Goal: Transaction & Acquisition: Purchase product/service

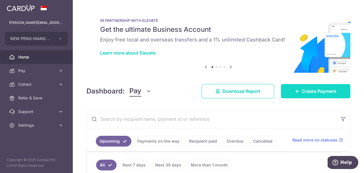
click at [316, 84] on link "Create Payment" at bounding box center [315, 91] width 69 height 14
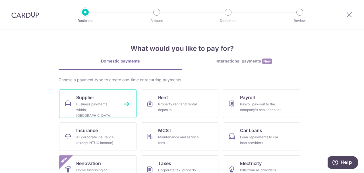
click at [106, 106] on div "Business payments within Singapore" at bounding box center [96, 110] width 41 height 17
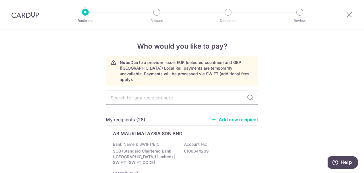
type input "l"
type input "b"
type input "jb"
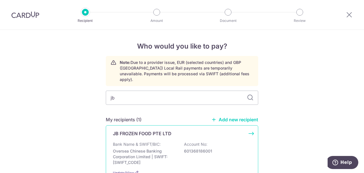
click at [157, 130] on p "JB FROZEN FOOD PTE LTD" at bounding box center [142, 133] width 59 height 7
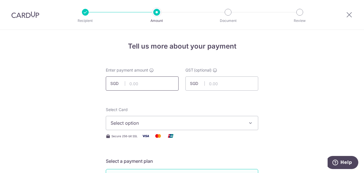
click at [149, 87] on input "text" at bounding box center [142, 84] width 73 height 14
type input "11,754.56"
click at [171, 121] on span "Select option" at bounding box center [177, 123] width 133 height 7
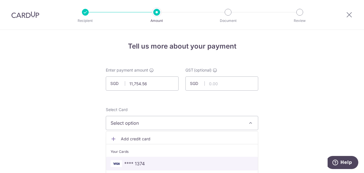
drag, startPoint x: 149, startPoint y: 159, endPoint x: 183, endPoint y: 74, distance: 91.5
click at [149, 159] on link "**** 1374" at bounding box center [182, 164] width 152 height 14
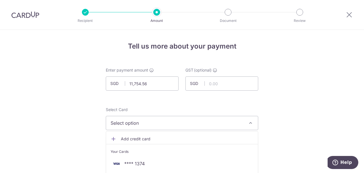
click at [227, 122] on span "Select option" at bounding box center [177, 123] width 133 height 7
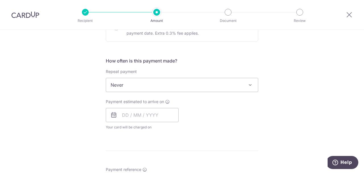
scroll to position [217, 0]
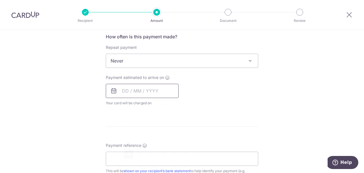
click at [154, 89] on input "text" at bounding box center [142, 91] width 73 height 14
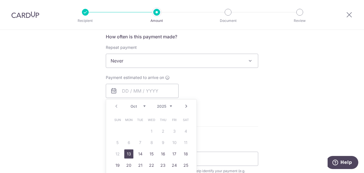
click at [130, 154] on link "13" at bounding box center [128, 154] width 9 height 9
type input "13/10/2025"
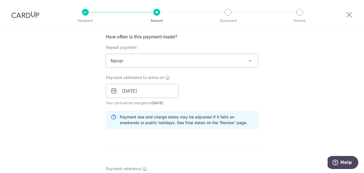
click at [266, 89] on div "Tell us more about your payment Enter payment amount SGD 11,754.56 11754.56 GST…" at bounding box center [182, 101] width 364 height 577
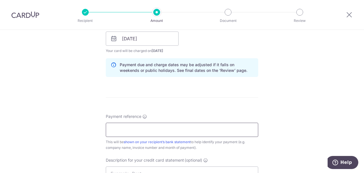
click at [194, 129] on input "Payment reference" at bounding box center [182, 130] width 153 height 14
type input "n"
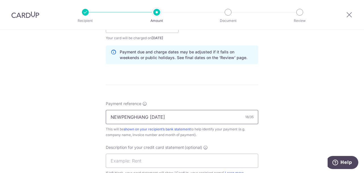
scroll to position [292, 0]
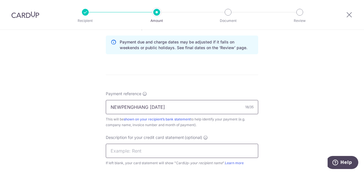
type input "NEWPENGHIANG AUG25"
click at [176, 154] on input "text" at bounding box center [182, 151] width 153 height 14
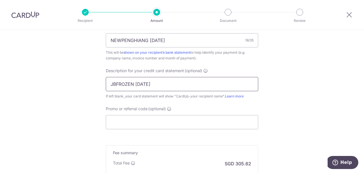
scroll to position [395, 0]
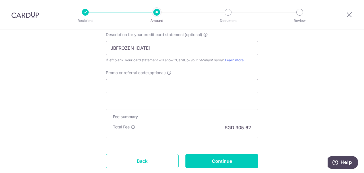
type input "JBFROZEN AUG25"
click at [169, 85] on input "Promo or referral code (optional)" at bounding box center [182, 86] width 153 height 14
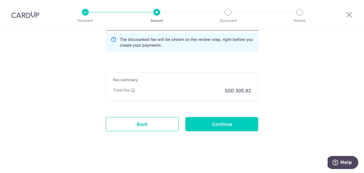
scroll to position [459, 0]
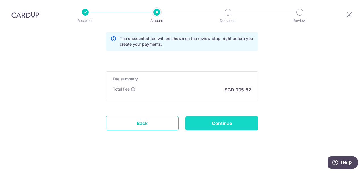
type input "THOMAS175"
click at [218, 126] on input "Continue" at bounding box center [222, 123] width 73 height 14
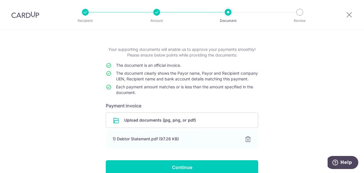
scroll to position [55, 0]
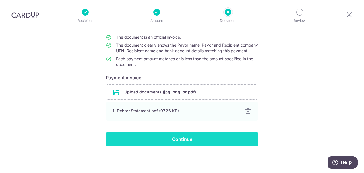
click at [200, 142] on input "Continue" at bounding box center [182, 139] width 153 height 14
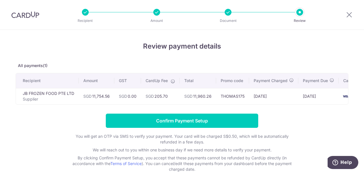
click at [160, 95] on td "SGD 205.70" at bounding box center [160, 96] width 39 height 16
click at [163, 96] on td "SGD 205.70" at bounding box center [160, 96] width 39 height 16
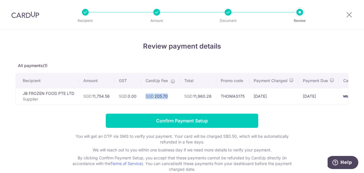
click at [163, 96] on td "SGD 205.70" at bounding box center [160, 96] width 39 height 16
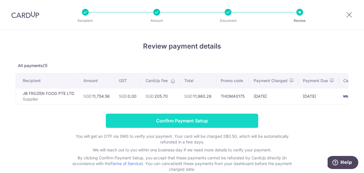
click at [189, 123] on input "Confirm Payment Setup" at bounding box center [182, 121] width 153 height 14
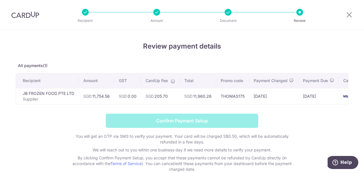
click at [204, 46] on h4 "Review payment details" at bounding box center [182, 46] width 333 height 10
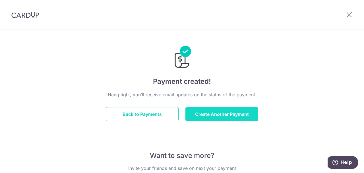
click at [206, 118] on button "Create Another Payment" at bounding box center [222, 114] width 73 height 14
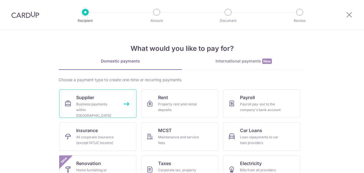
click at [111, 102] on div "Business payments within Singapore" at bounding box center [96, 110] width 41 height 17
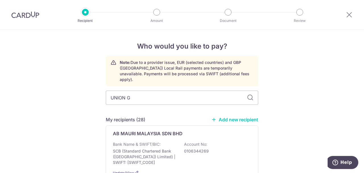
type input "UNION"
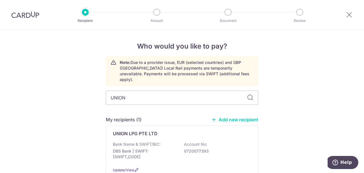
scroll to position [35, 0]
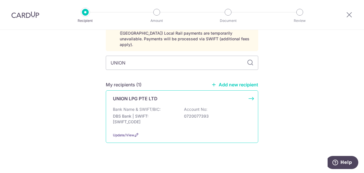
click at [168, 114] on p "DBS Bank | SWIFT: DBSSSGSGXXX" at bounding box center [145, 119] width 64 height 11
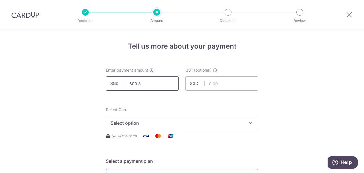
type input "600.37"
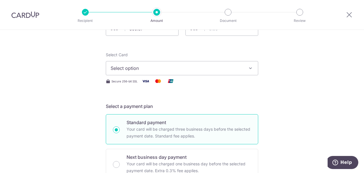
click at [135, 67] on span "Select option" at bounding box center [177, 68] width 133 height 7
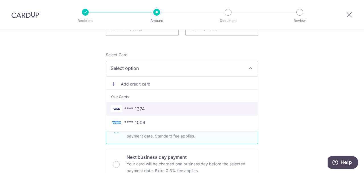
click at [144, 110] on span "**** 1374" at bounding box center [182, 109] width 143 height 7
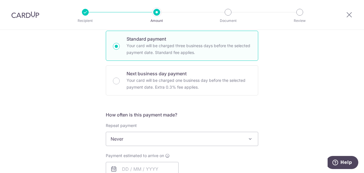
scroll to position [164, 0]
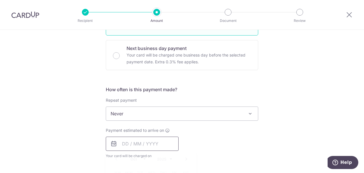
click at [134, 142] on input "text" at bounding box center [142, 144] width 73 height 14
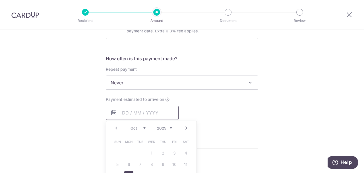
scroll to position [217, 0]
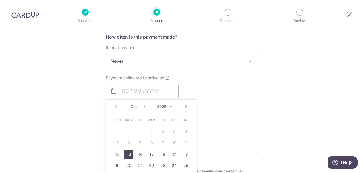
click at [127, 156] on link "13" at bounding box center [128, 154] width 9 height 9
type input "[DATE]"
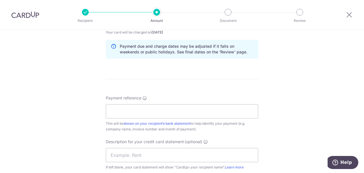
scroll to position [309, 0]
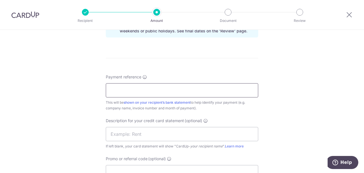
click at [216, 93] on input "Payment reference" at bounding box center [182, 90] width 153 height 14
type input "NEWPENGHIANG AUG25"
click at [203, 138] on input "text" at bounding box center [182, 134] width 153 height 14
type input "UNIONLPG AUG25"
click at [57, 124] on div "Tell us more about your payment Enter payment amount SGD 600.37 600.37 GST (opt…" at bounding box center [182, 9] width 364 height 577
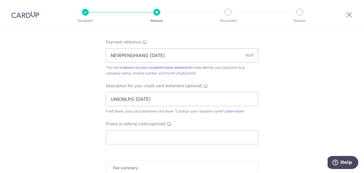
scroll to position [349, 0]
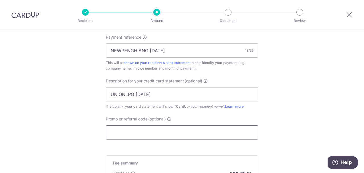
click at [130, 133] on input "Promo or referral code (optional)" at bounding box center [182, 133] width 153 height 14
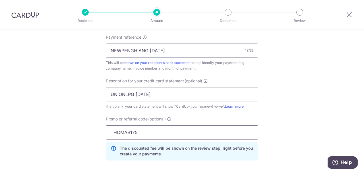
type input "THOMAS175"
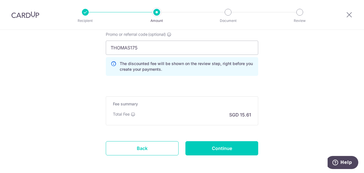
scroll to position [452, 0]
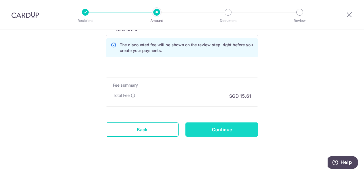
click at [244, 125] on input "Continue" at bounding box center [222, 130] width 73 height 14
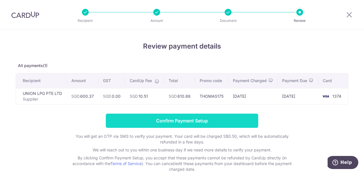
click at [192, 121] on input "Confirm Payment Setup" at bounding box center [182, 121] width 153 height 14
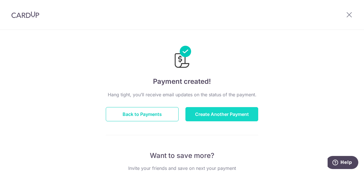
click at [226, 108] on button "Create Another Payment" at bounding box center [222, 114] width 73 height 14
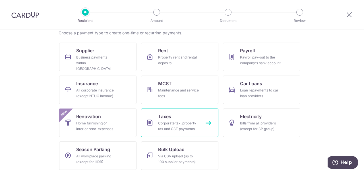
scroll to position [48, 0]
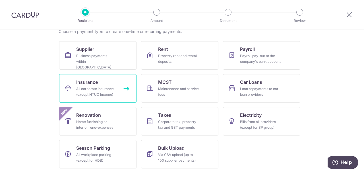
click at [94, 94] on div "All corporate insurance (except NTUC Income)" at bounding box center [96, 91] width 41 height 11
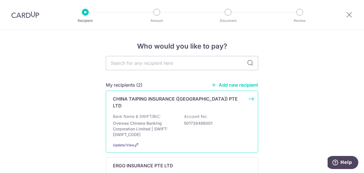
click at [192, 121] on p "501739486001" at bounding box center [216, 124] width 64 height 6
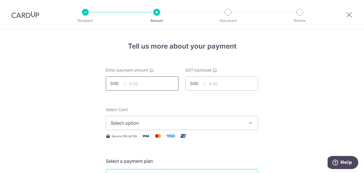
click at [147, 81] on input "text" at bounding box center [142, 84] width 73 height 14
type input "1,237.29"
click at [160, 127] on button "Select option" at bounding box center [182, 123] width 153 height 14
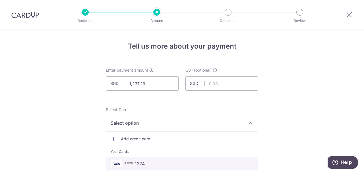
click at [149, 163] on span "**** 1374" at bounding box center [182, 164] width 143 height 7
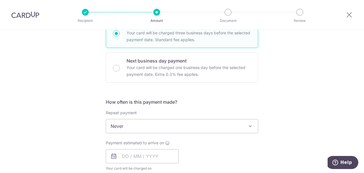
scroll to position [172, 0]
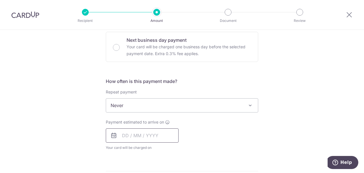
click at [155, 134] on input "text" at bounding box center [142, 136] width 73 height 14
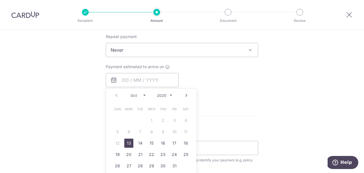
click at [127, 143] on link "13" at bounding box center [128, 143] width 9 height 9
type input "[DATE]"
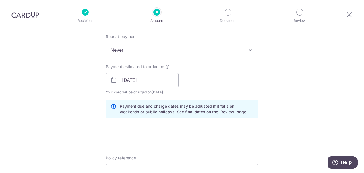
click at [305, 77] on div "Tell us more about your payment Enter payment amount SGD 1,237.29 1237.29 GST (…" at bounding box center [182, 90] width 364 height 577
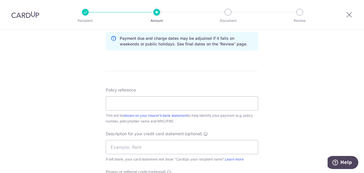
scroll to position [341, 0]
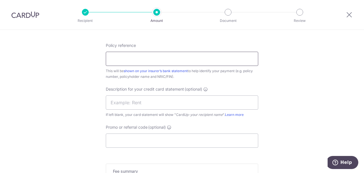
click at [134, 60] on input "Policy reference" at bounding box center [182, 59] width 153 height 14
paste input "DMCVSNW00051292505"
type input "DMCVSNW00051292505"
click at [180, 97] on input "text" at bounding box center [182, 103] width 153 height 14
type input "LIBERTY SEP25"
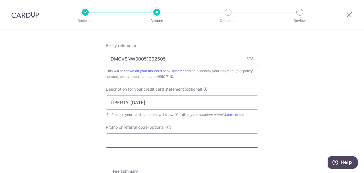
click at [192, 140] on input "Promo or referral code (optional)" at bounding box center [182, 141] width 153 height 14
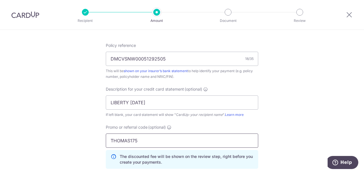
type input "THOMAS175"
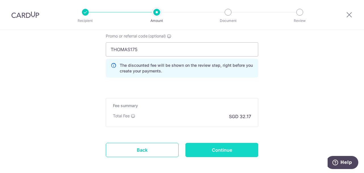
scroll to position [432, 0]
click at [243, 152] on input "Continue" at bounding box center [222, 150] width 73 height 14
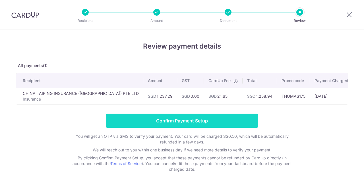
click at [183, 120] on input "Confirm Payment Setup" at bounding box center [182, 121] width 153 height 14
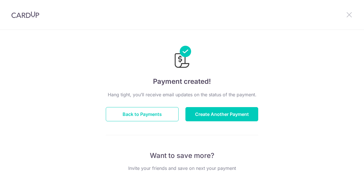
click at [351, 15] on icon at bounding box center [349, 14] width 7 height 7
